Goal: Transaction & Acquisition: Subscribe to service/newsletter

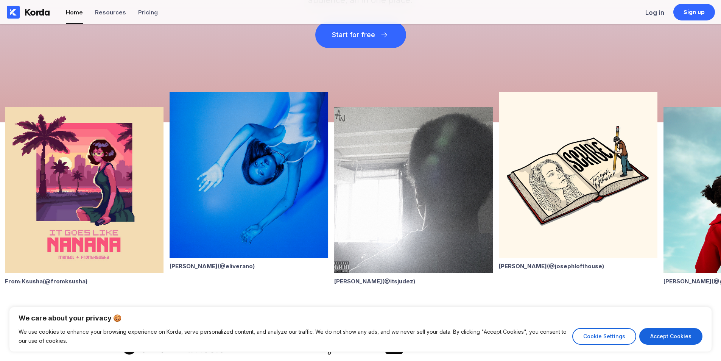
scroll to position [38, 0]
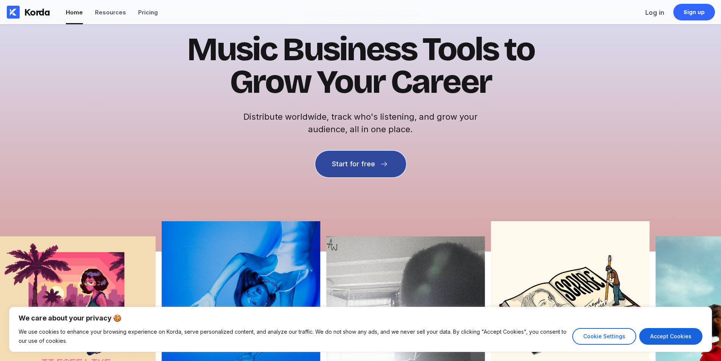
click at [326, 167] on button "Start for free" at bounding box center [360, 164] width 91 height 26
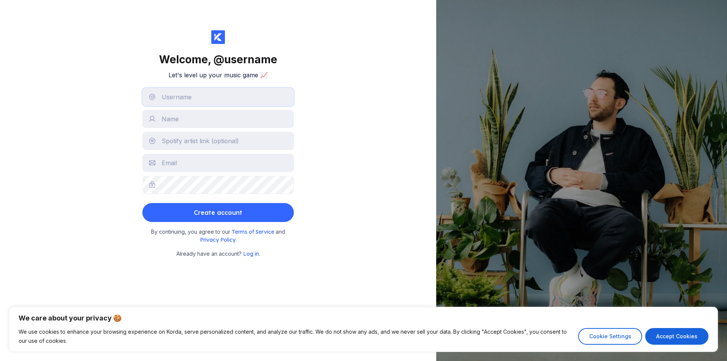
click at [192, 104] on input "text" at bounding box center [217, 97] width 151 height 18
click at [174, 94] on input "text" at bounding box center [217, 97] width 151 height 18
type input "cbbbbbbb"
click at [179, 122] on input "text" at bounding box center [217, 119] width 151 height 18
type input "[PERSON_NAME]"
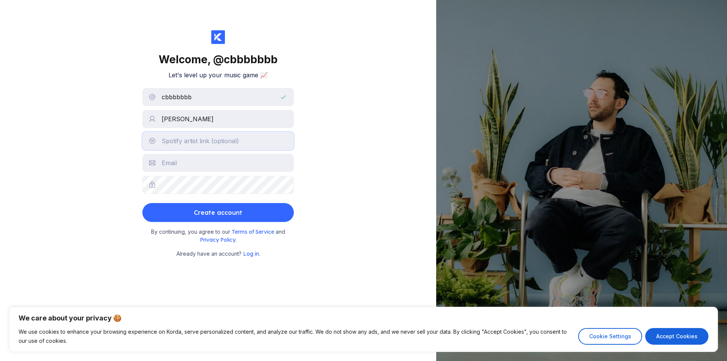
click at [189, 142] on input "text" at bounding box center [217, 141] width 151 height 18
click at [192, 166] on input "text" at bounding box center [217, 163] width 151 height 18
type input "[EMAIL_ADDRESS][DOMAIN_NAME]"
click at [142, 203] on button "Create account" at bounding box center [217, 212] width 151 height 19
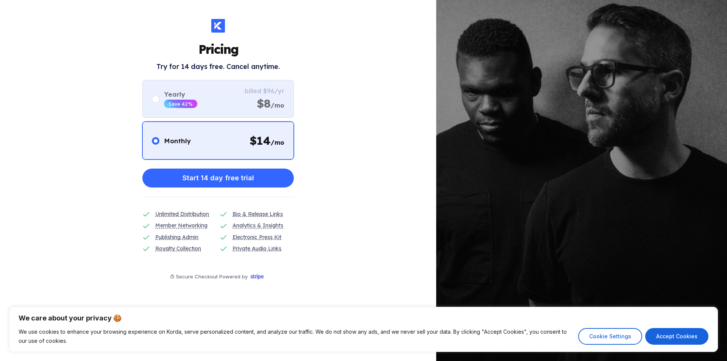
click at [230, 104] on div "Yearly Save 42% billed $96/yr $8 /mo" at bounding box center [217, 99] width 151 height 38
radio input "false"
radio input "true"
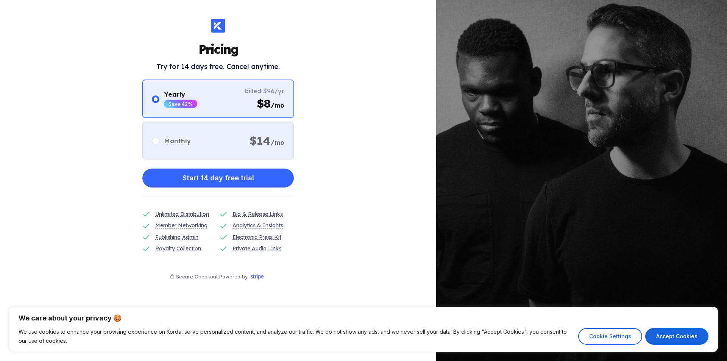
click at [212, 141] on div "Monthly $ 14 /mo" at bounding box center [217, 140] width 151 height 38
radio input "true"
radio input "false"
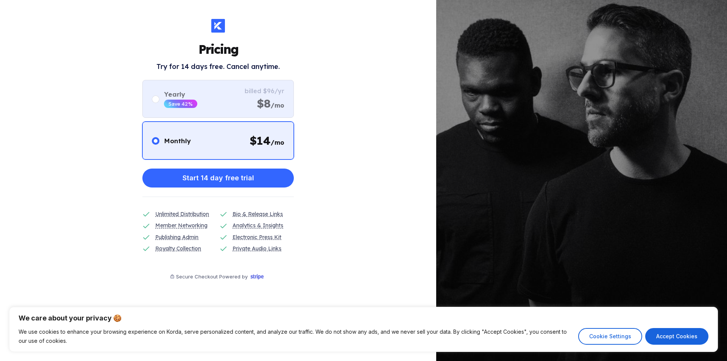
click at [210, 113] on div "Yearly Save 42% billed $96/yr $8 /mo" at bounding box center [217, 99] width 151 height 38
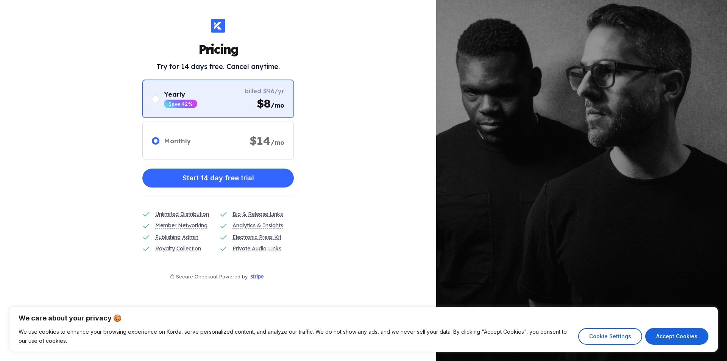
radio input "false"
radio input "true"
